Goal: Navigation & Orientation: Find specific page/section

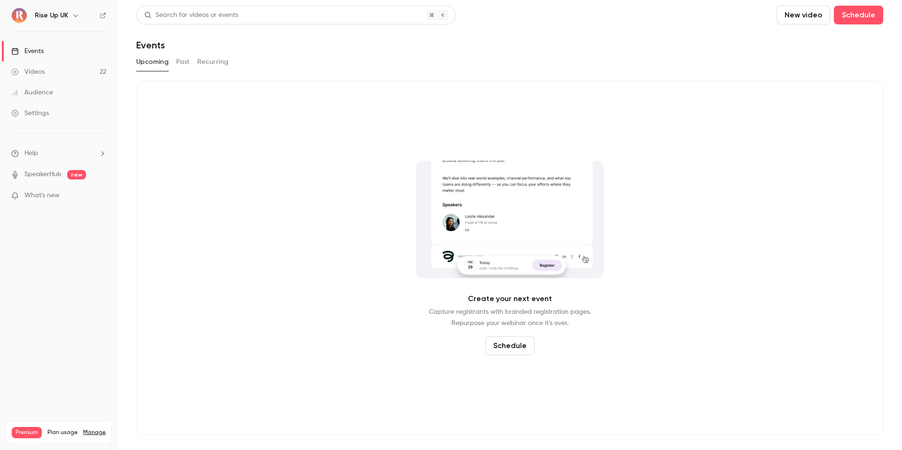
click at [50, 55] on link "Events" at bounding box center [58, 51] width 117 height 21
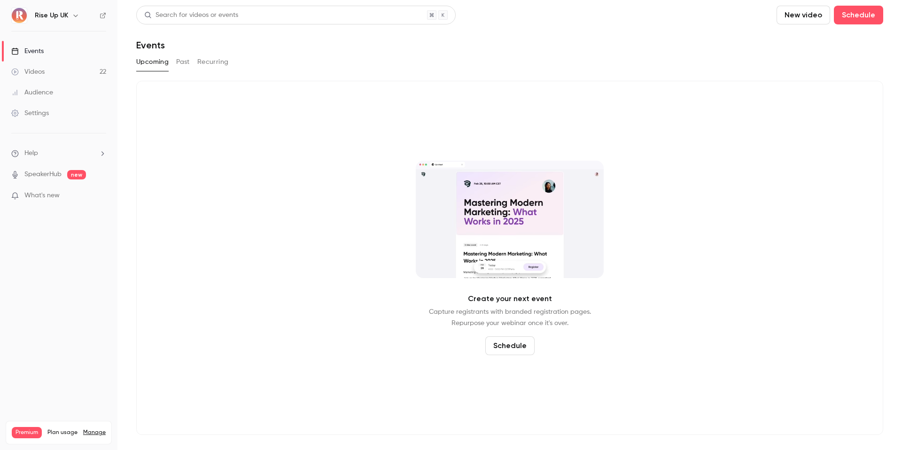
click at [64, 70] on link "Videos 22" at bounding box center [58, 72] width 117 height 21
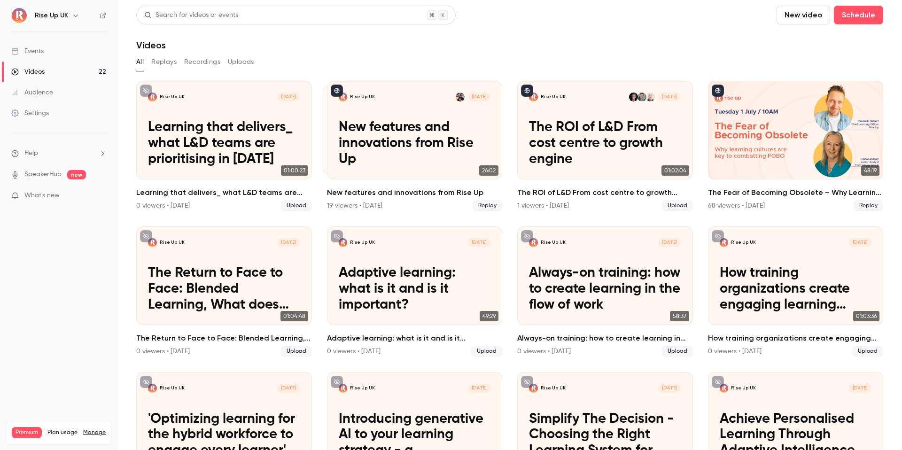
click at [52, 50] on link "Events" at bounding box center [58, 51] width 117 height 21
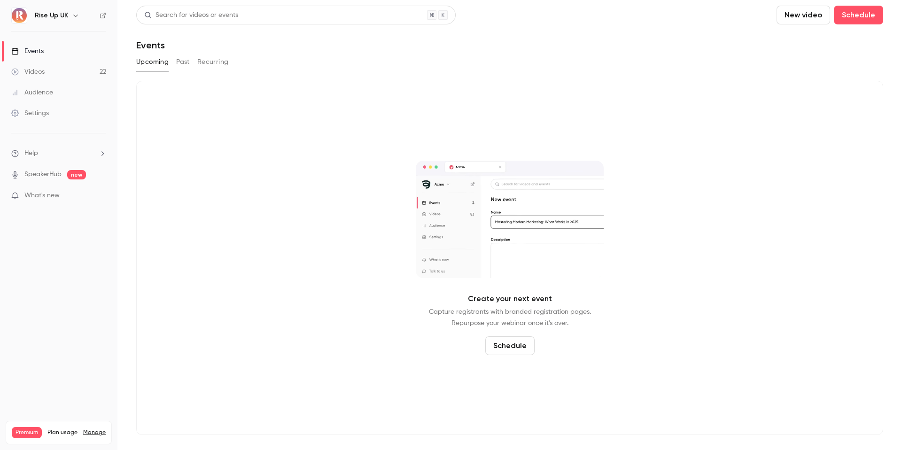
click at [73, 15] on icon "button" at bounding box center [76, 16] width 8 height 8
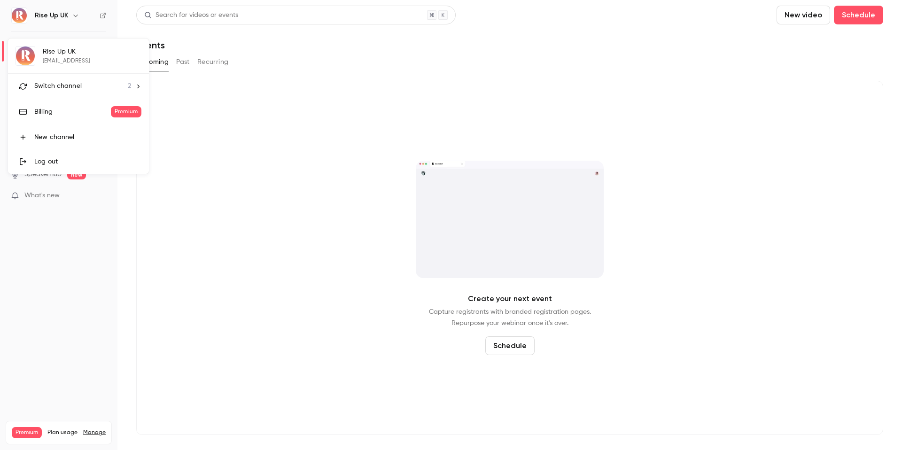
click at [90, 86] on div "Switch channel 2" at bounding box center [82, 86] width 97 height 10
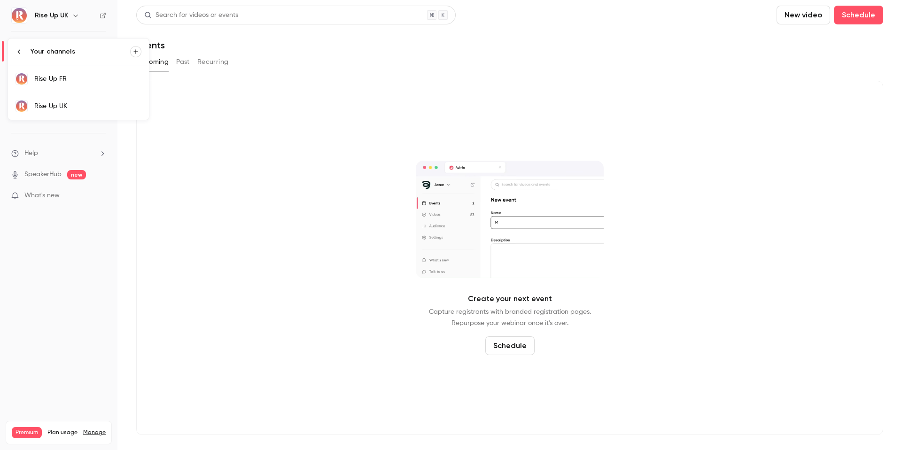
click at [84, 76] on div "Rise Up FR" at bounding box center [87, 78] width 107 height 9
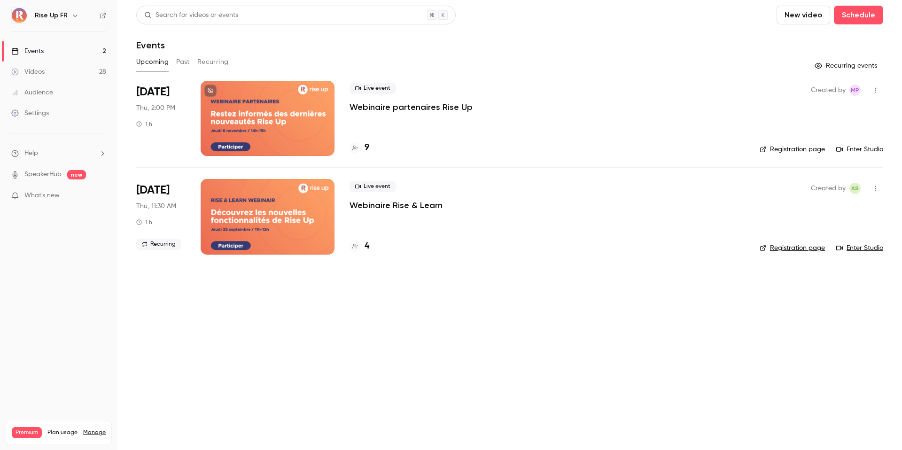
click at [785, 150] on link "Registration page" at bounding box center [792, 149] width 65 height 9
click at [0, 0] on div "Rise Up FR Events 2 Videos 28 Audience Settings Help SpeakerHub new What's new …" at bounding box center [451, 225] width 902 height 450
